Goal: Navigation & Orientation: Understand site structure

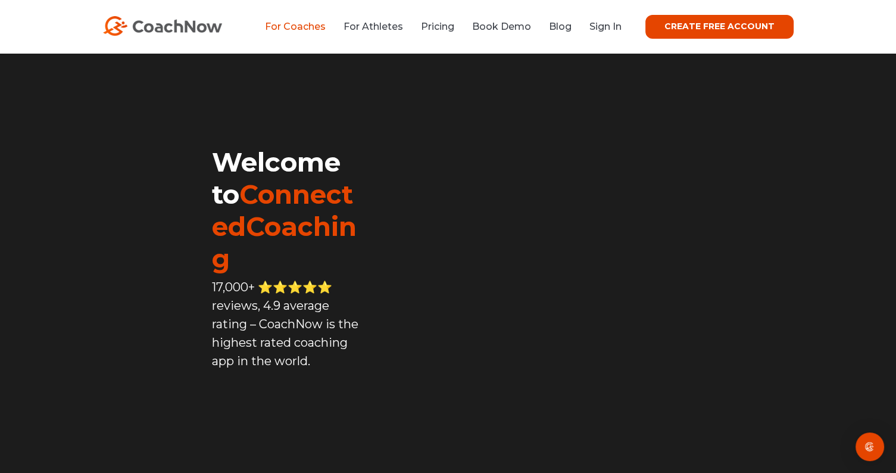
click at [292, 23] on link "For Coaches" at bounding box center [295, 26] width 61 height 11
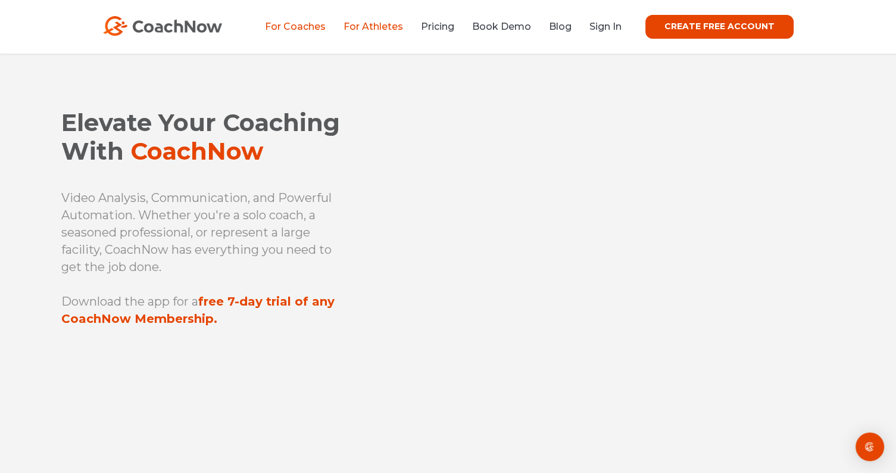
click at [385, 25] on link "For Athletes" at bounding box center [373, 26] width 60 height 11
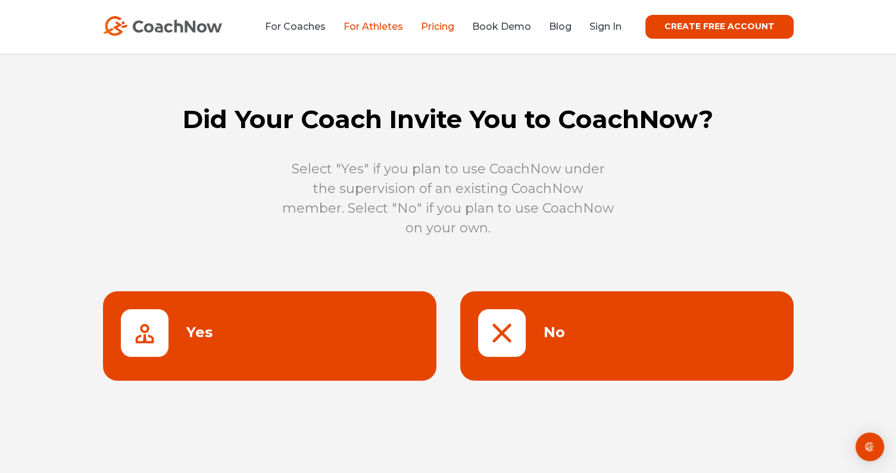
click at [433, 26] on link "Pricing" at bounding box center [437, 26] width 33 height 11
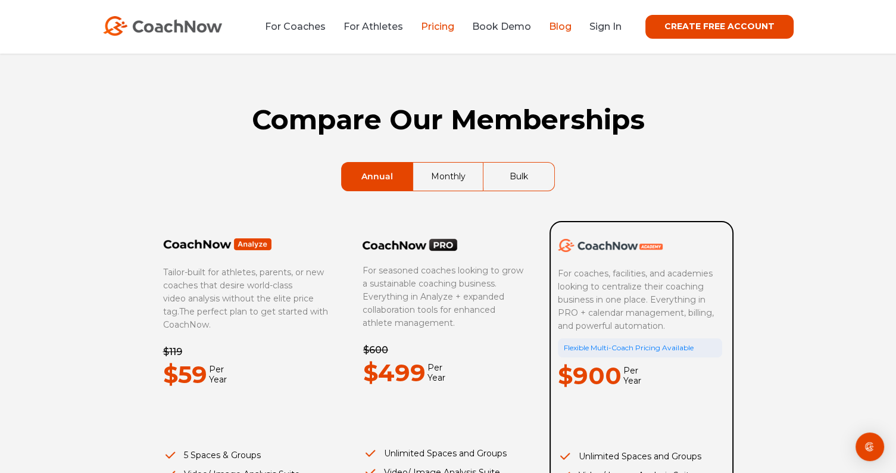
click at [555, 23] on link "Blog" at bounding box center [560, 26] width 23 height 11
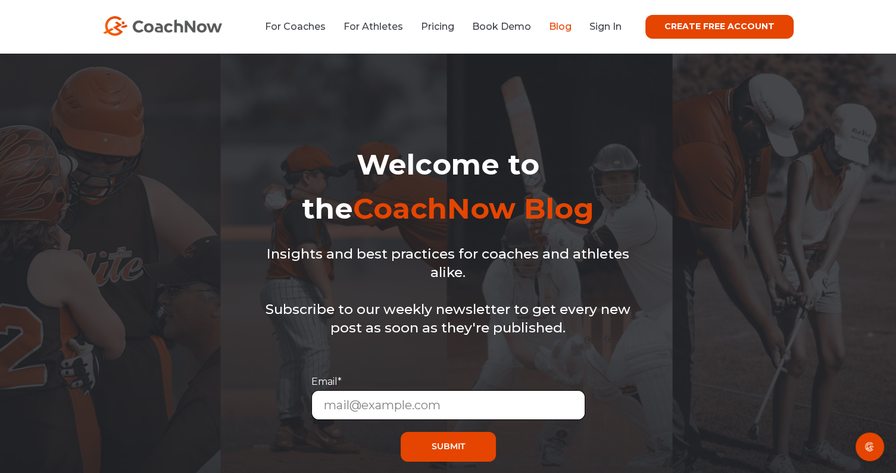
click at [496, 28] on link "Book Demo" at bounding box center [501, 26] width 59 height 11
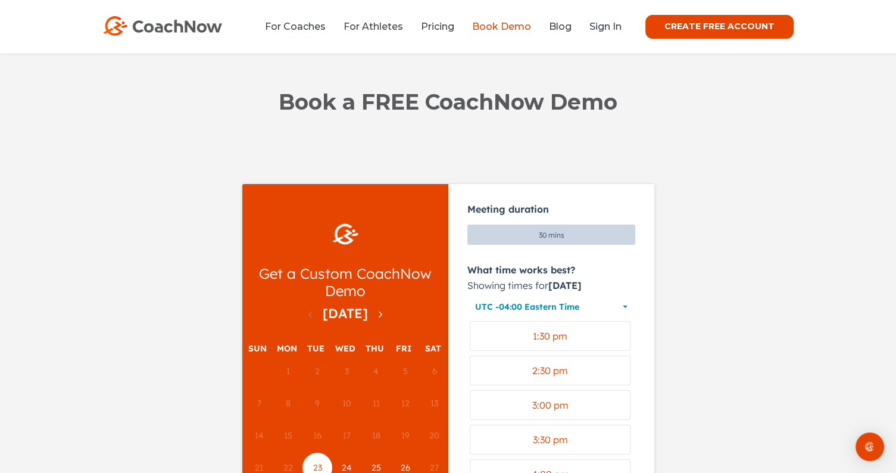
click at [191, 24] on img at bounding box center [162, 26] width 119 height 20
